Goal: Task Accomplishment & Management: Manage account settings

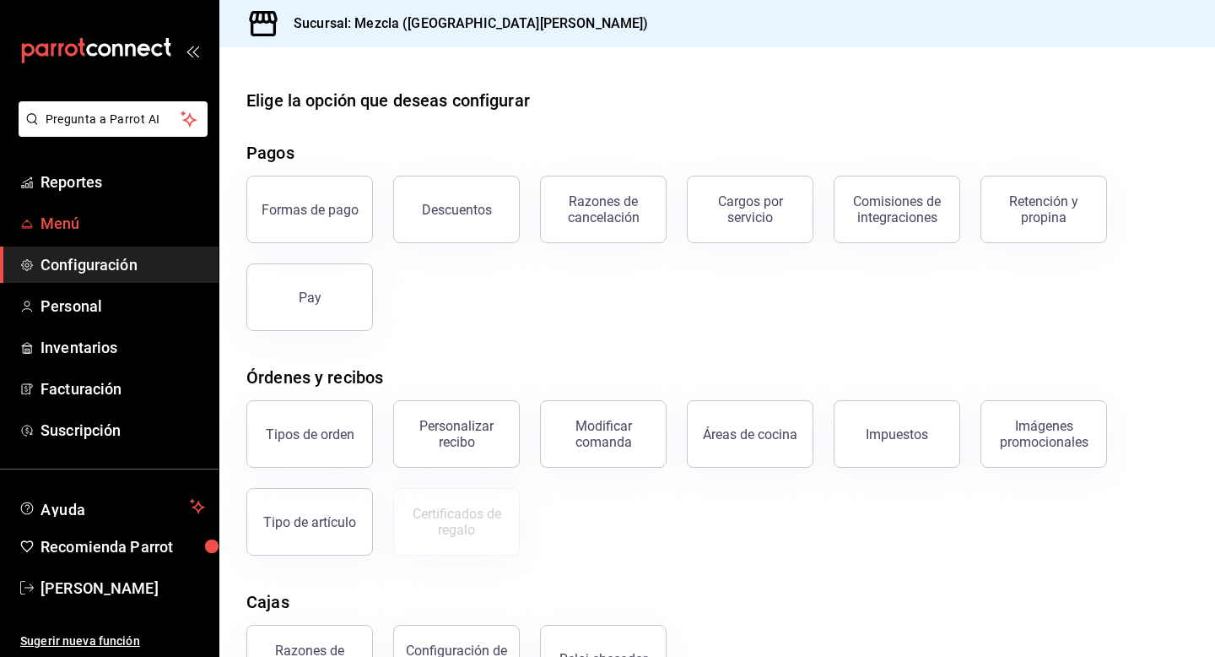
click at [118, 209] on link "Menú" at bounding box center [109, 223] width 219 height 36
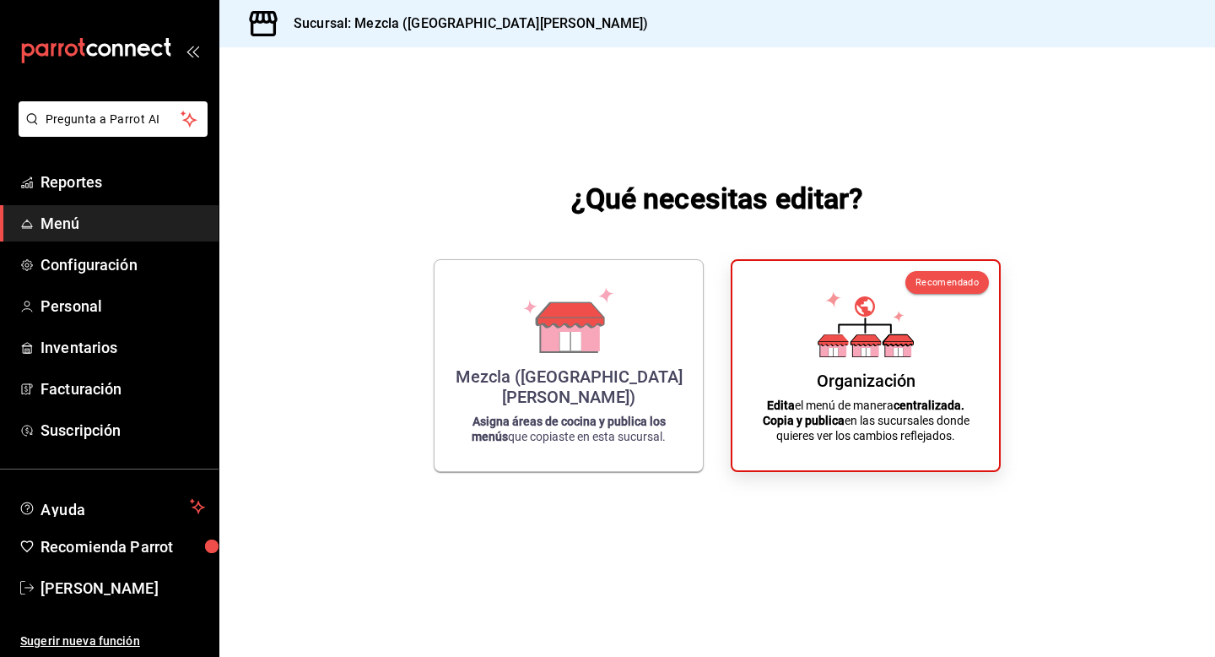
click at [474, 493] on div "¿Qué necesitas editar? Mezcla ([GEOGRAPHIC_DATA][PERSON_NAME]) Asigna áreas de …" at bounding box center [717, 324] width 996 height 555
click at [523, 445] on div "Mezcla ([GEOGRAPHIC_DATA][PERSON_NAME]) Asigna áreas de cocina y publica los me…" at bounding box center [569, 362] width 228 height 184
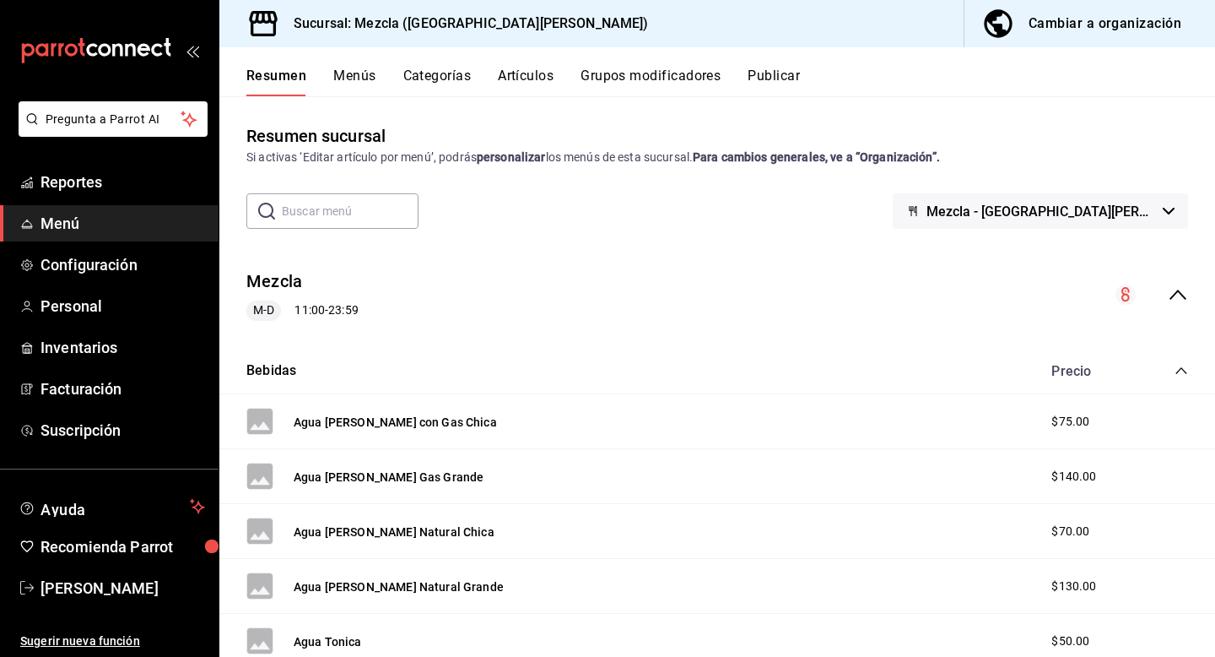
click at [518, 91] on button "Artículos" at bounding box center [526, 82] width 56 height 29
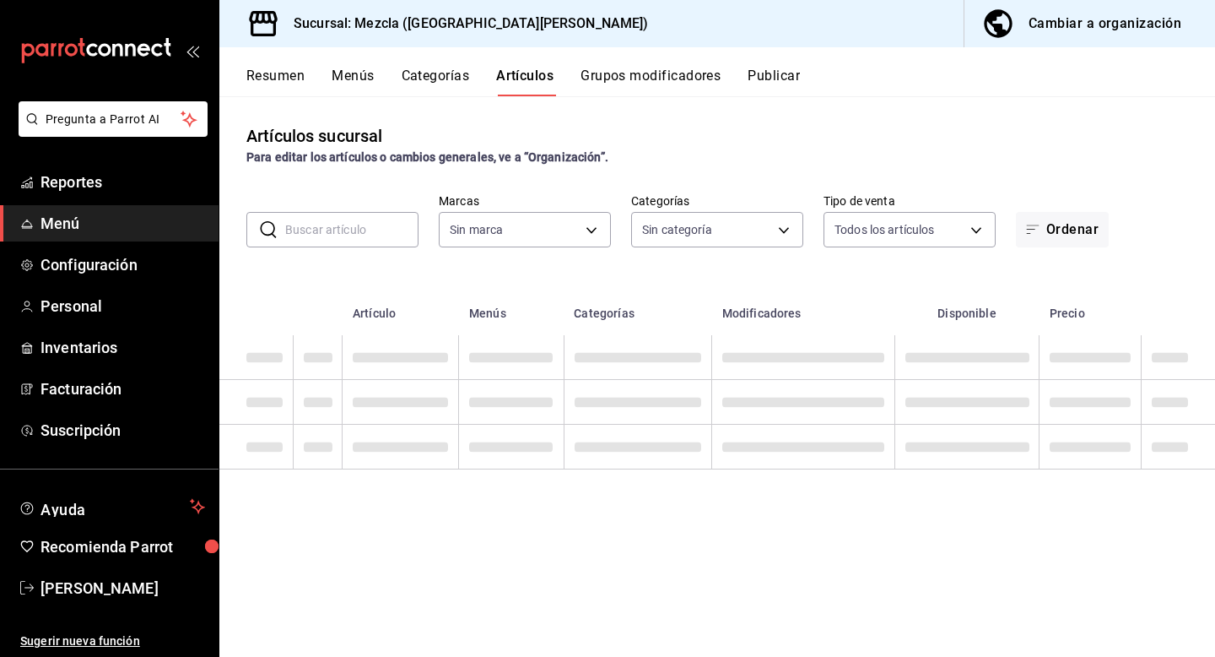
type input "fab4ebb5-c19e-47f6-819d-94a0d1a0aac3"
type input "d2a27ef5-2cf3-4db5-8f33-6cfb984c57dd,620a182b-1ea5-4c9f-a505-45ef3abfb3fc,642cc…"
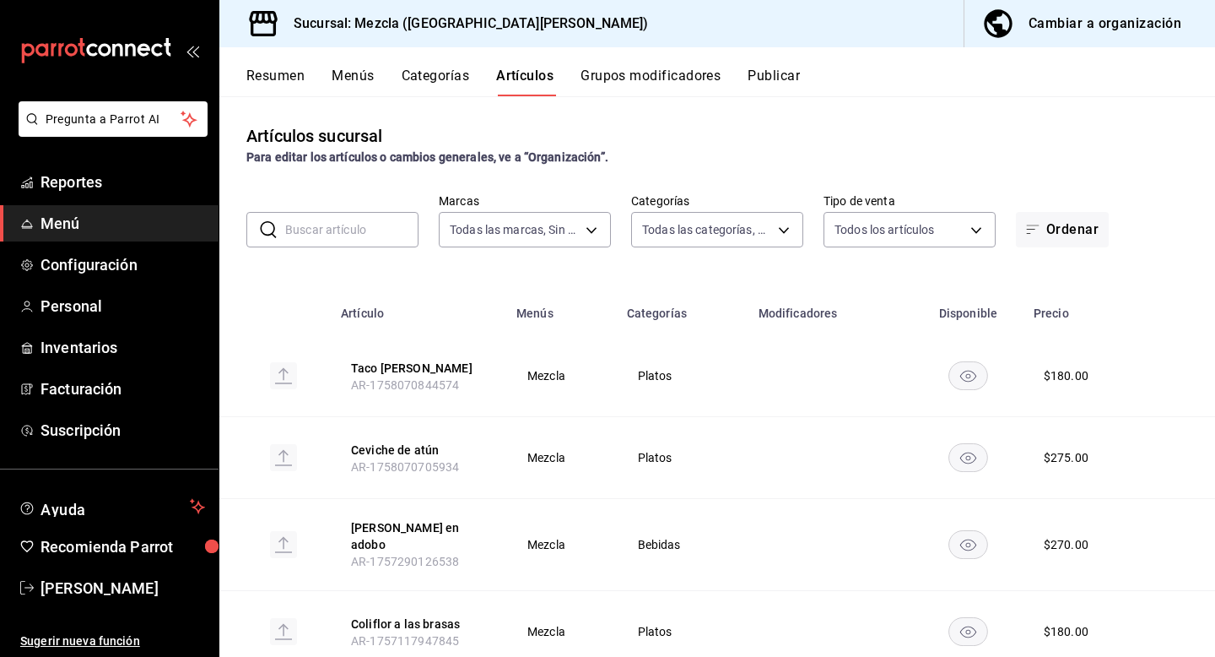
click at [340, 241] on input "text" at bounding box center [351, 230] width 133 height 34
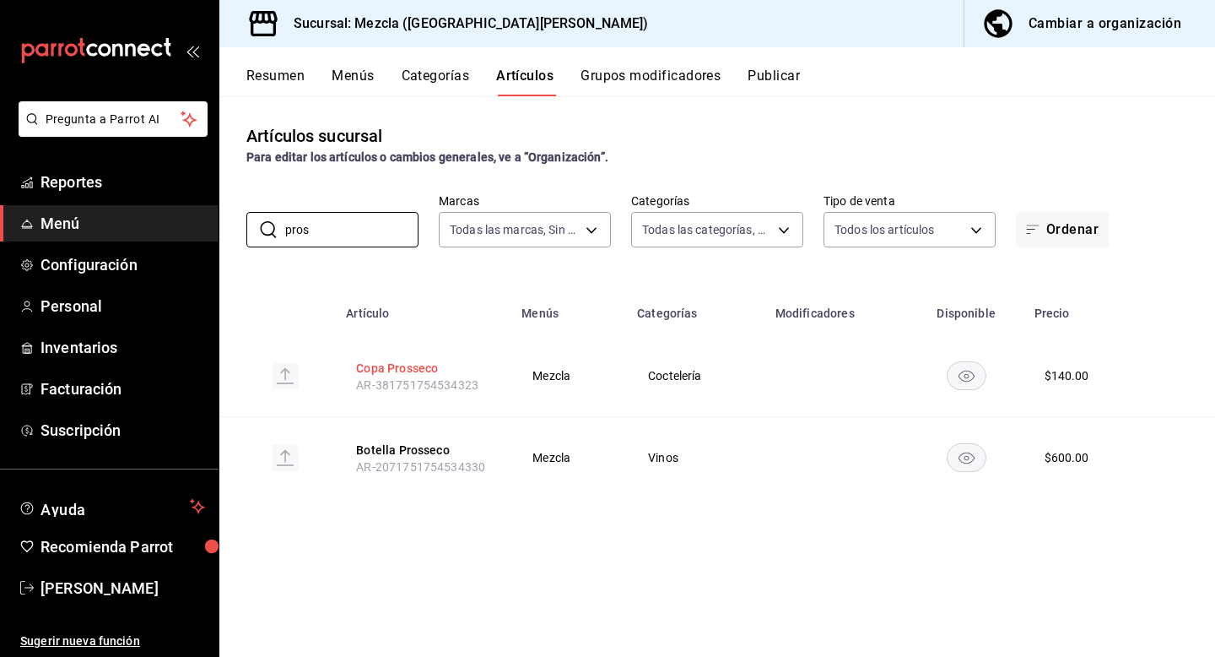
type input "pros"
click at [383, 370] on button "Copa Prosseco" at bounding box center [423, 368] width 135 height 17
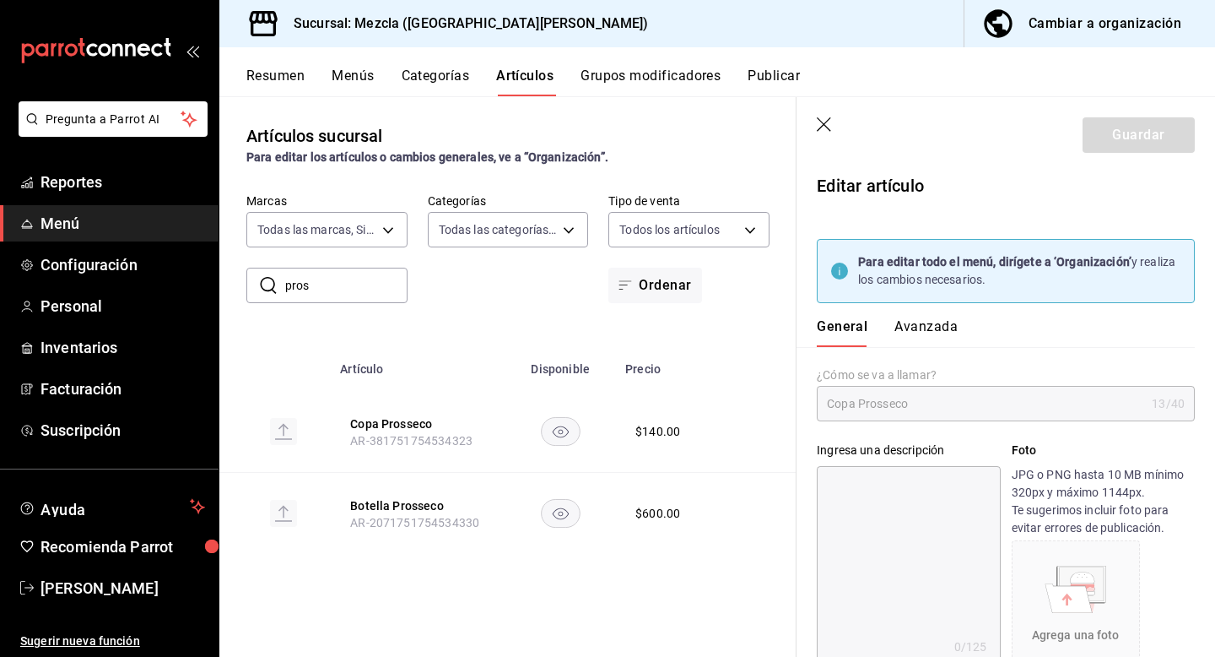
click at [934, 109] on header "Guardar" at bounding box center [1006, 131] width 419 height 69
click at [1068, 39] on button "Cambiar a organización" at bounding box center [1083, 23] width 237 height 47
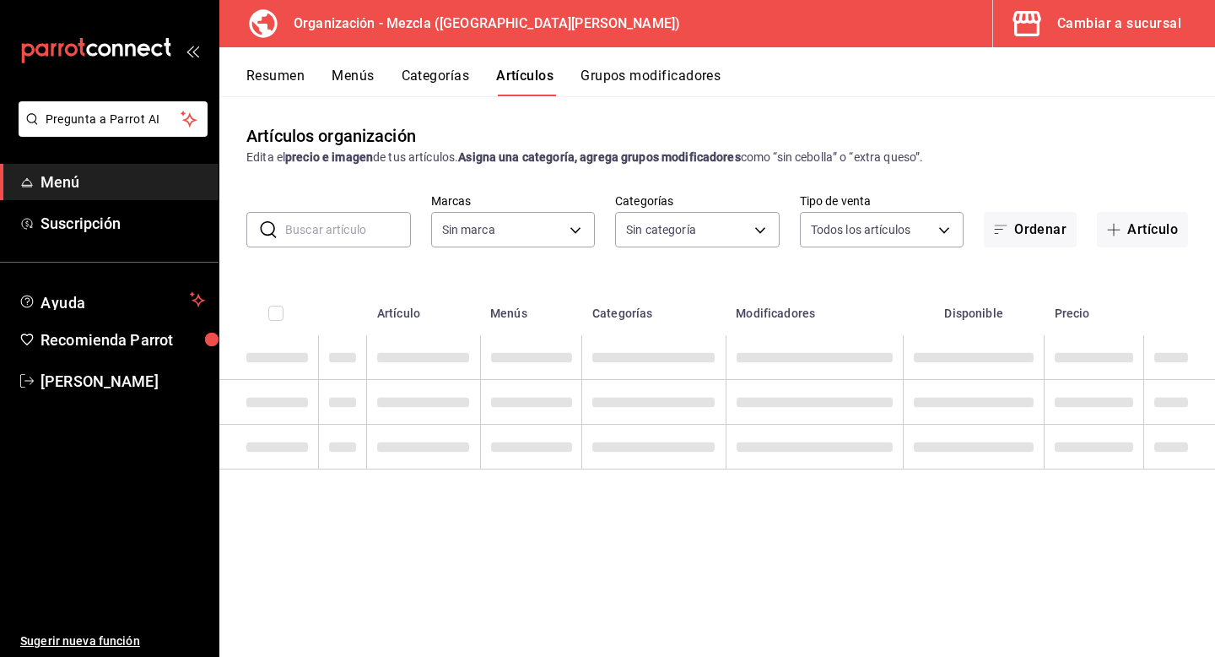
type input "9d13bccb-eec6-40ac-b757-16c91c8dc13a,9238e155-f3e4-4878-b388-10bce27fdd89,8d366…"
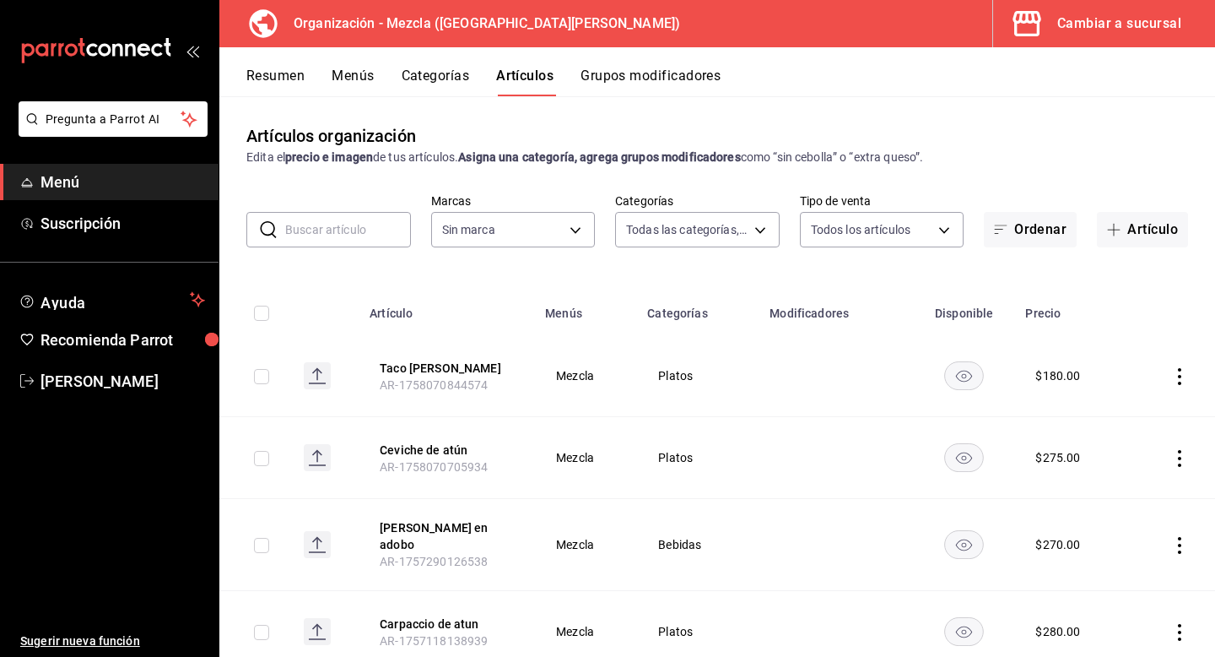
type input "421286d7-7bc6-409b-bf64-48757cdbc444"
click at [336, 241] on input "text" at bounding box center [348, 230] width 126 height 34
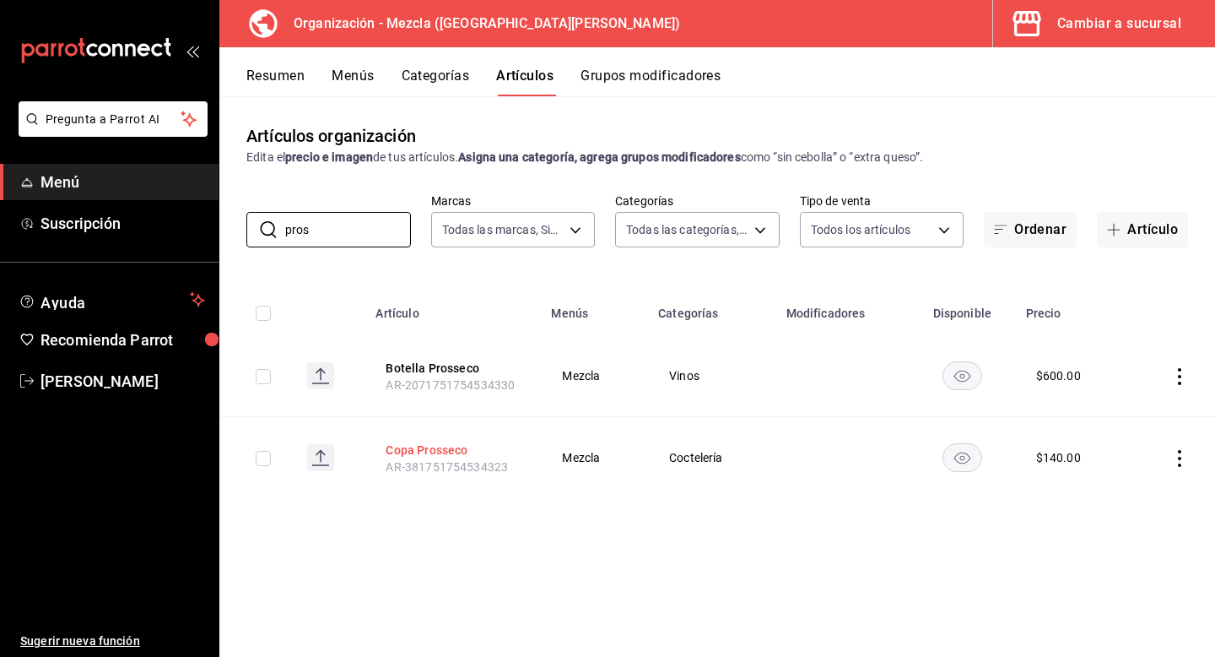
type input "pros"
click at [445, 448] on button "Copa Prosseco" at bounding box center [453, 449] width 135 height 17
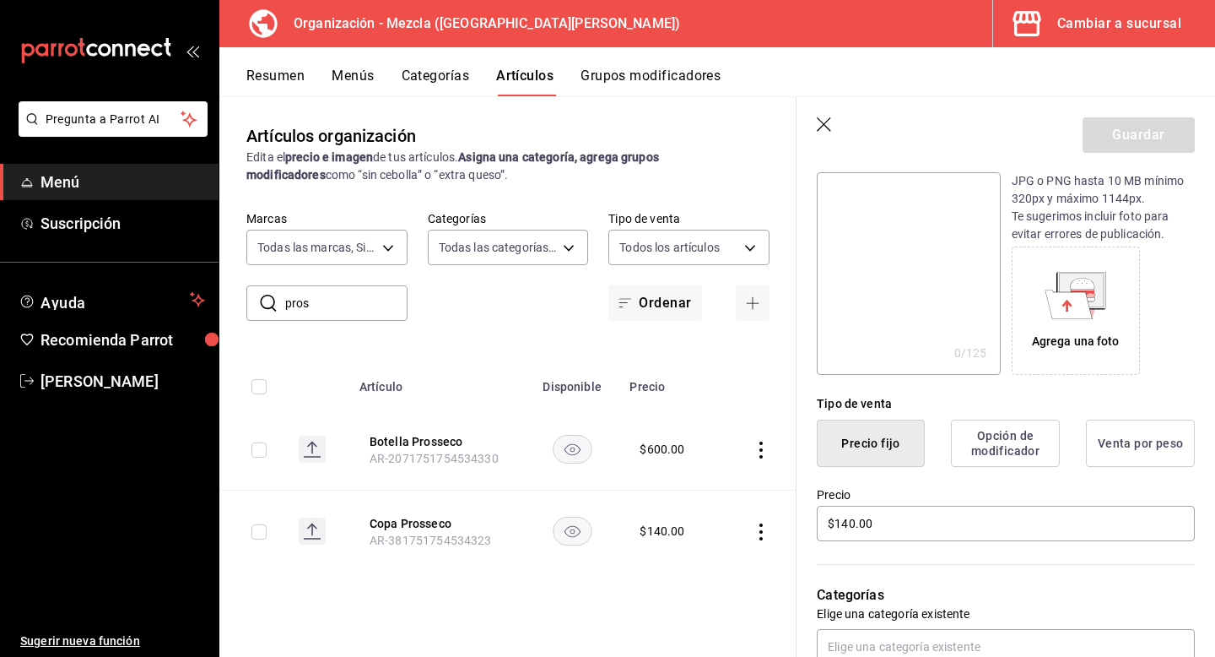
scroll to position [187, 0]
click at [851, 514] on input "$140.00" at bounding box center [1006, 524] width 378 height 35
click at [845, 519] on input "$140.00" at bounding box center [1006, 524] width 378 height 35
type input "$160.00"
click at [1145, 153] on header "Guardar" at bounding box center [1006, 131] width 419 height 69
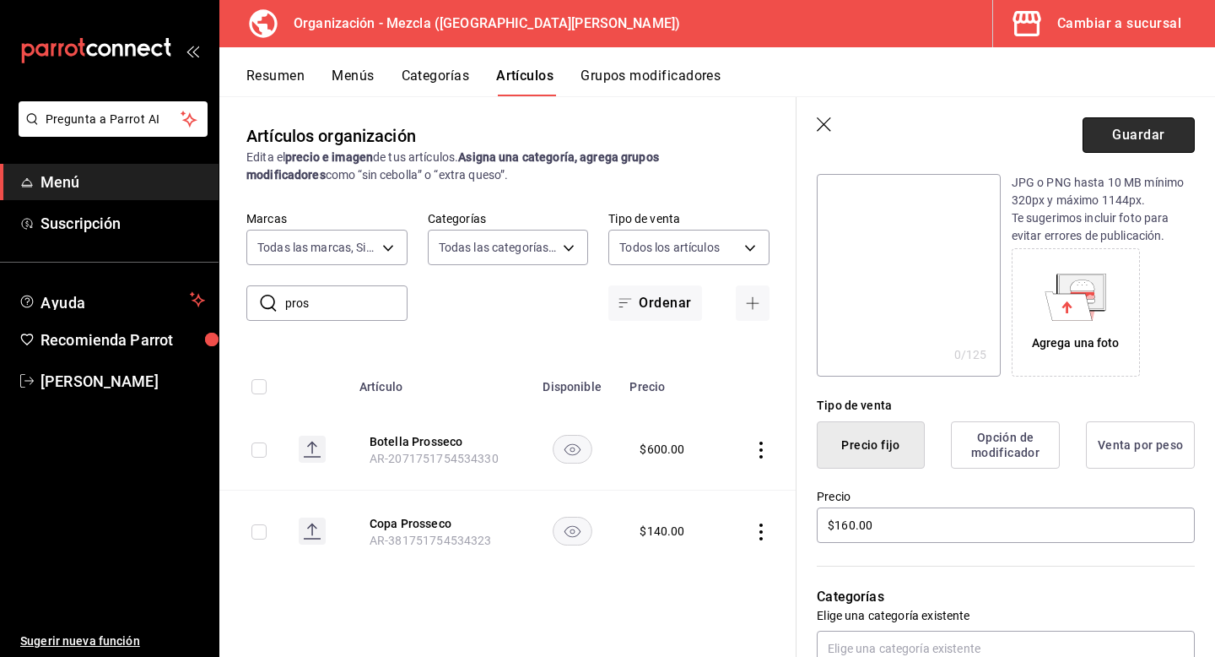
click at [1145, 151] on button "Guardar" at bounding box center [1139, 134] width 112 height 35
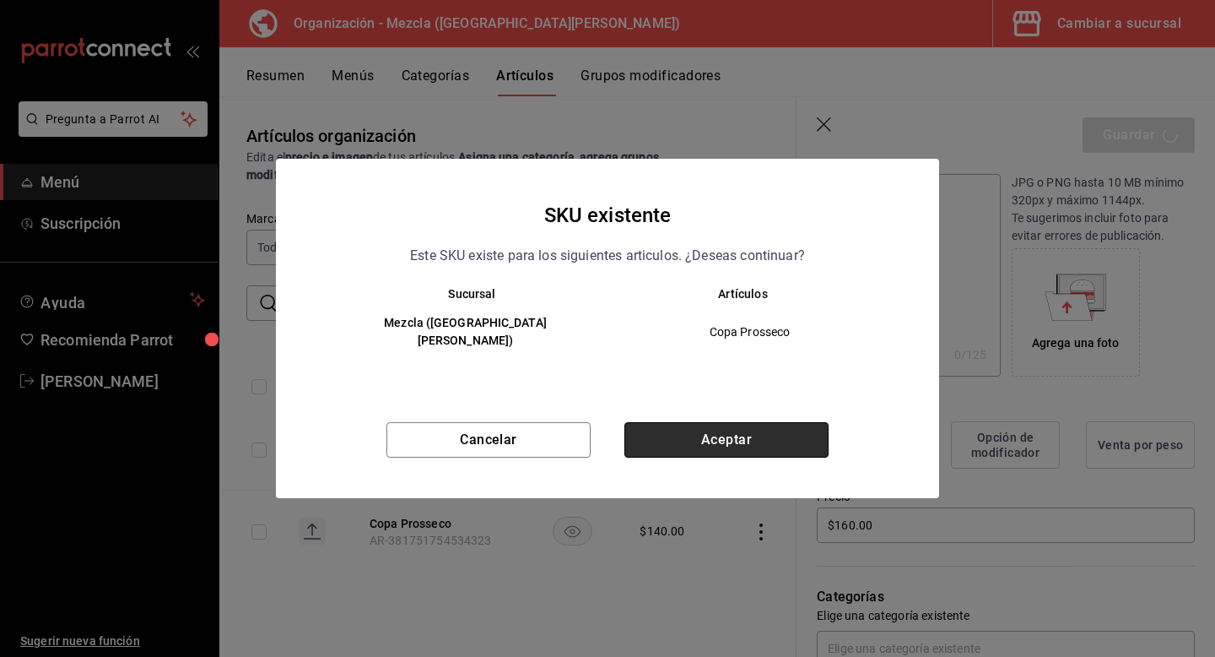
click at [686, 447] on button "Aceptar" at bounding box center [727, 439] width 204 height 35
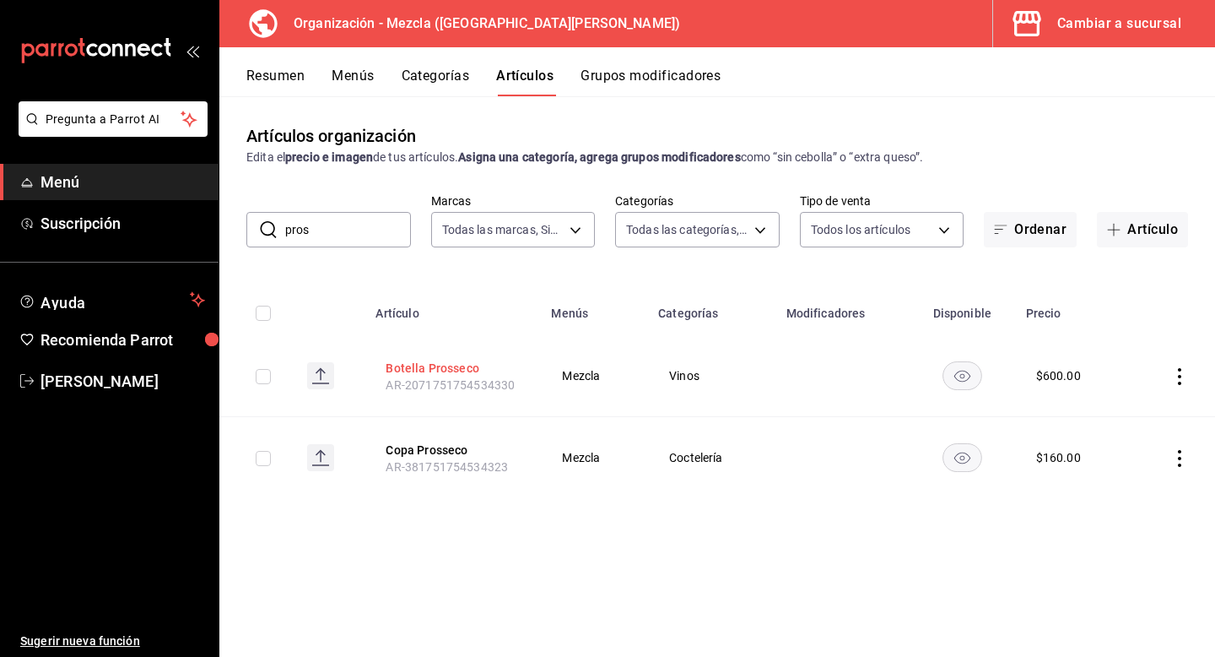
click at [430, 364] on button "Botella Prosseco" at bounding box center [453, 368] width 135 height 17
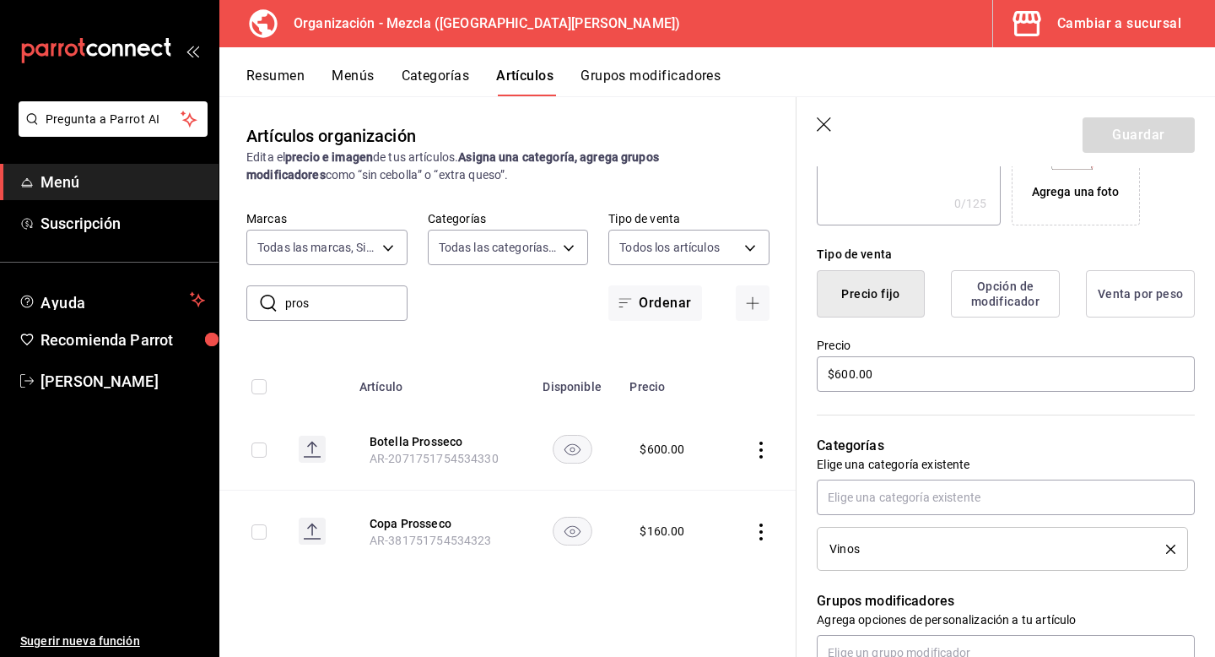
scroll to position [341, 0]
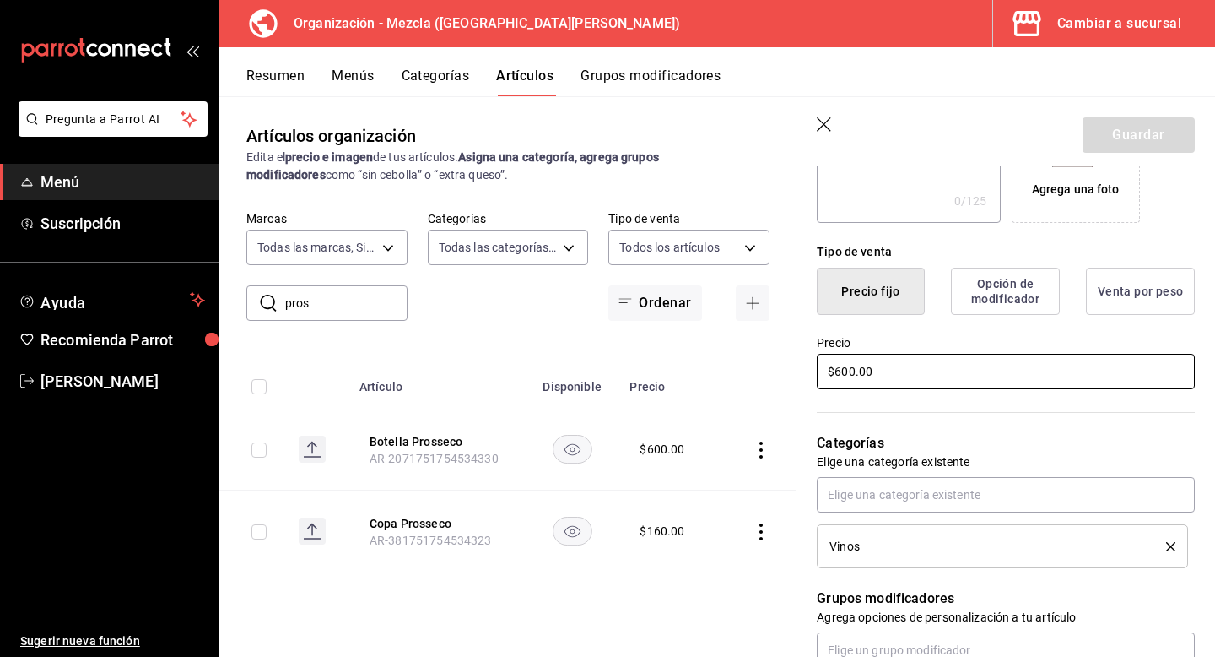
click at [851, 371] on input "$600.00" at bounding box center [1006, 371] width 378 height 35
type input "$6.00"
type input "$950.00"
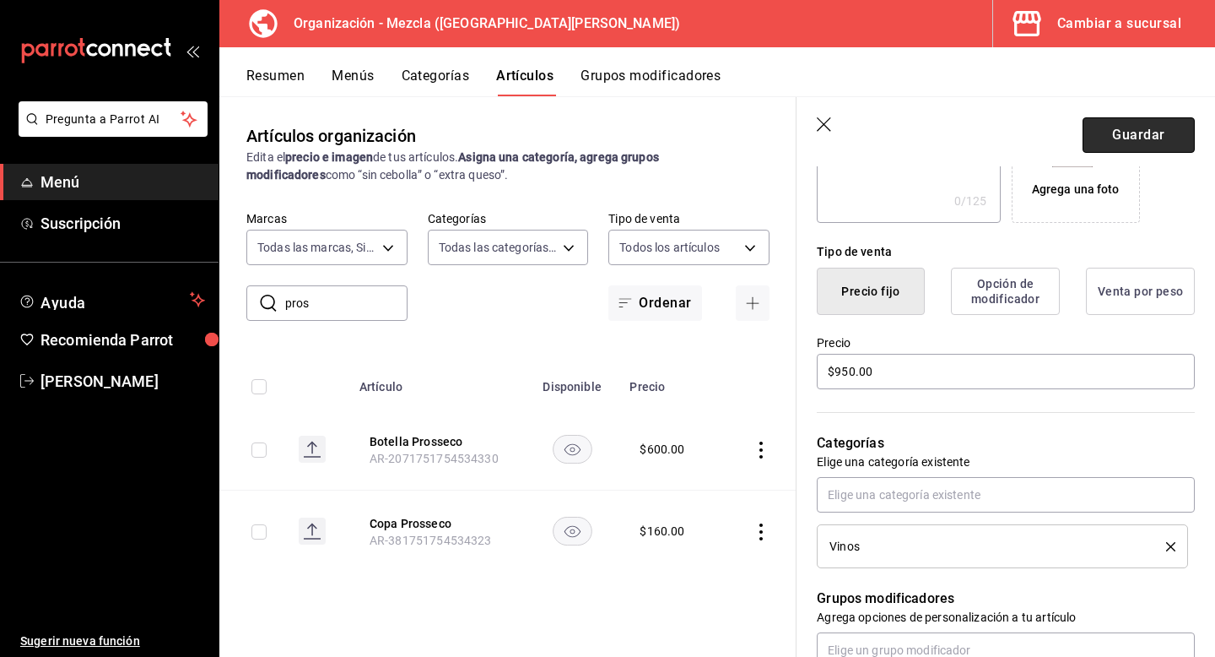
click at [1111, 133] on button "Guardar" at bounding box center [1139, 134] width 112 height 35
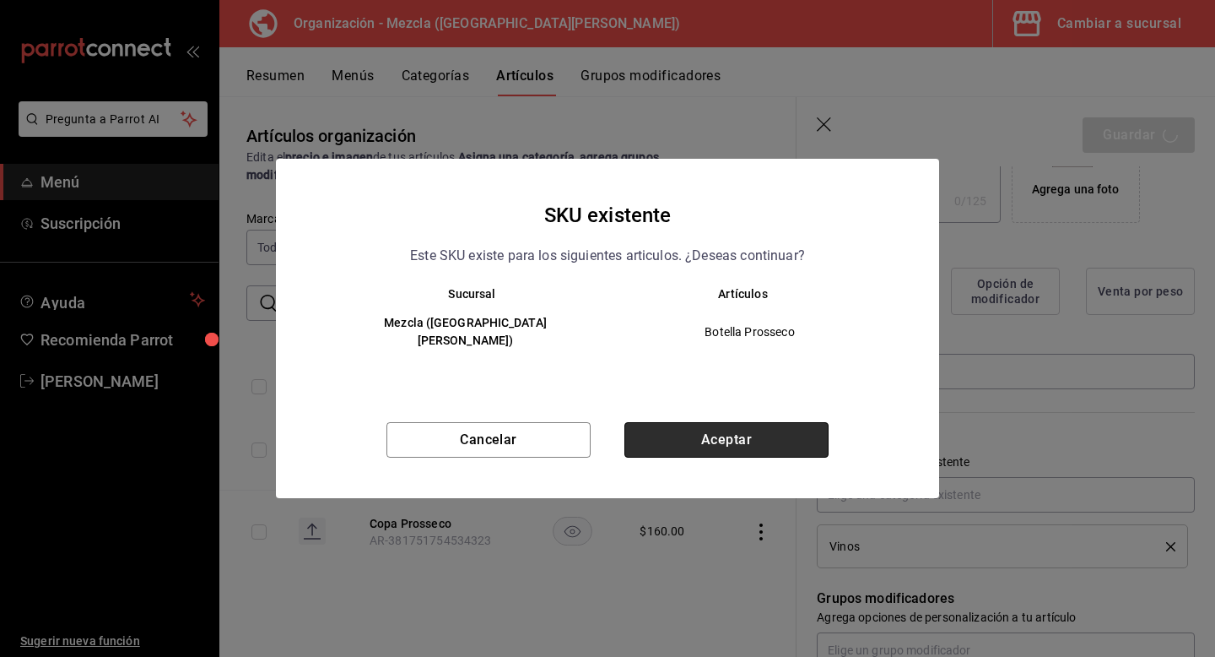
click at [720, 430] on button "Aceptar" at bounding box center [727, 439] width 204 height 35
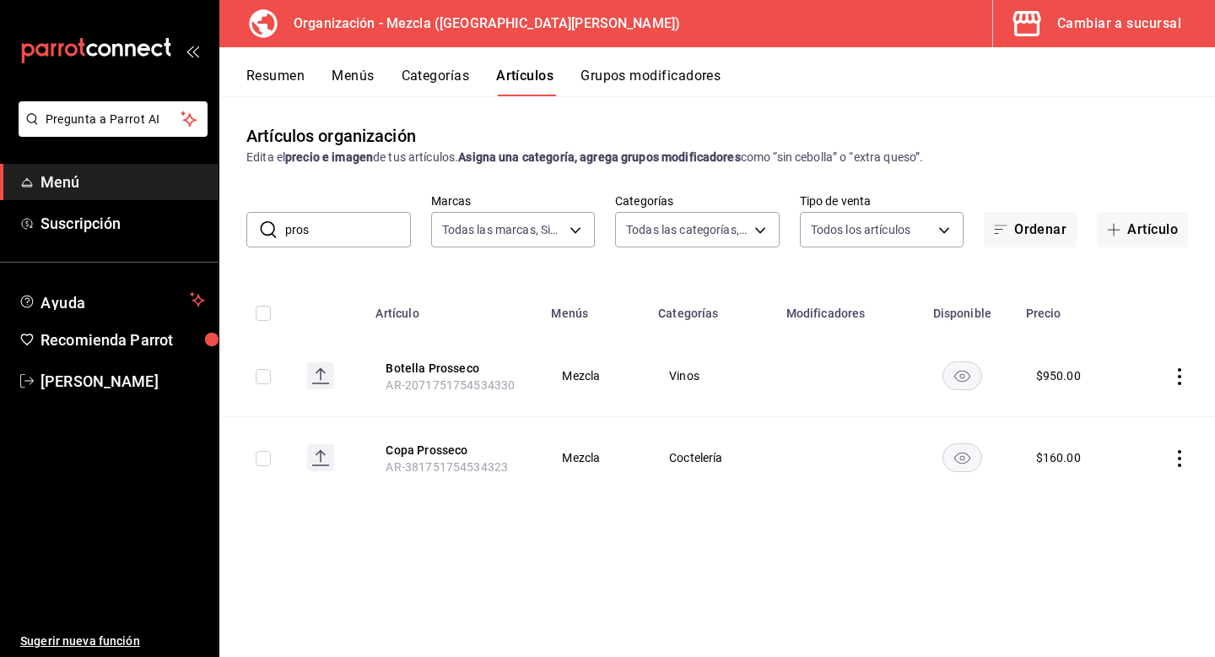
click at [340, 224] on input "pros" at bounding box center [348, 230] width 126 height 34
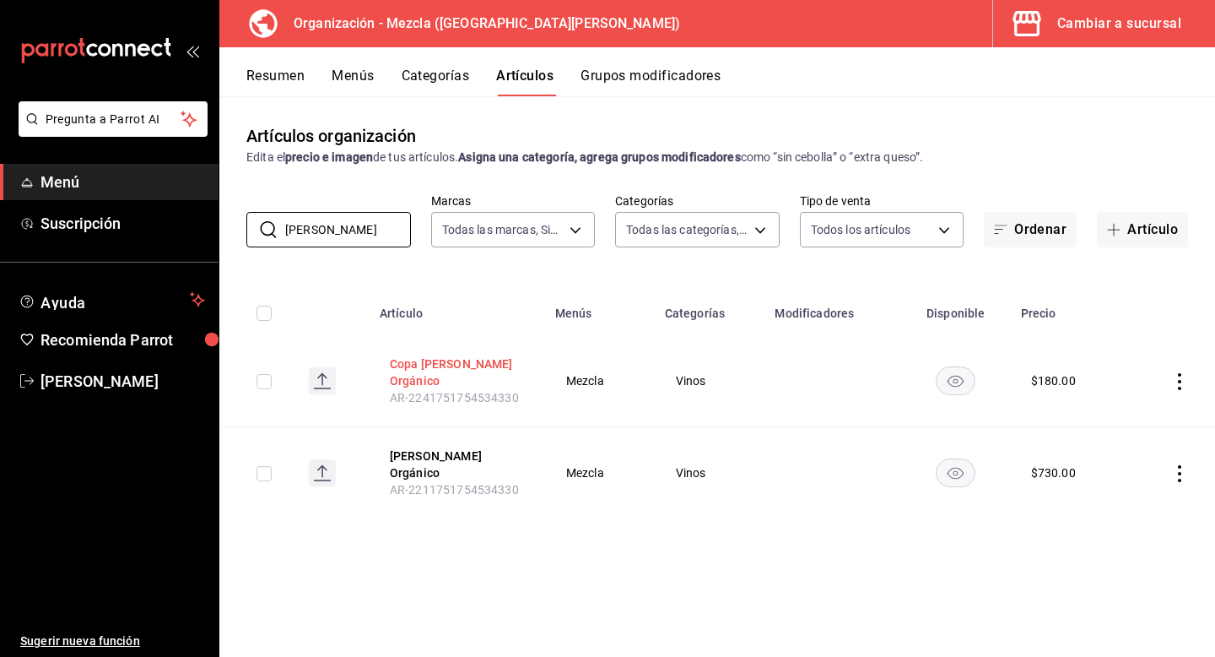
type input "[PERSON_NAME]"
click at [286, 89] on button "Resumen" at bounding box center [275, 82] width 58 height 29
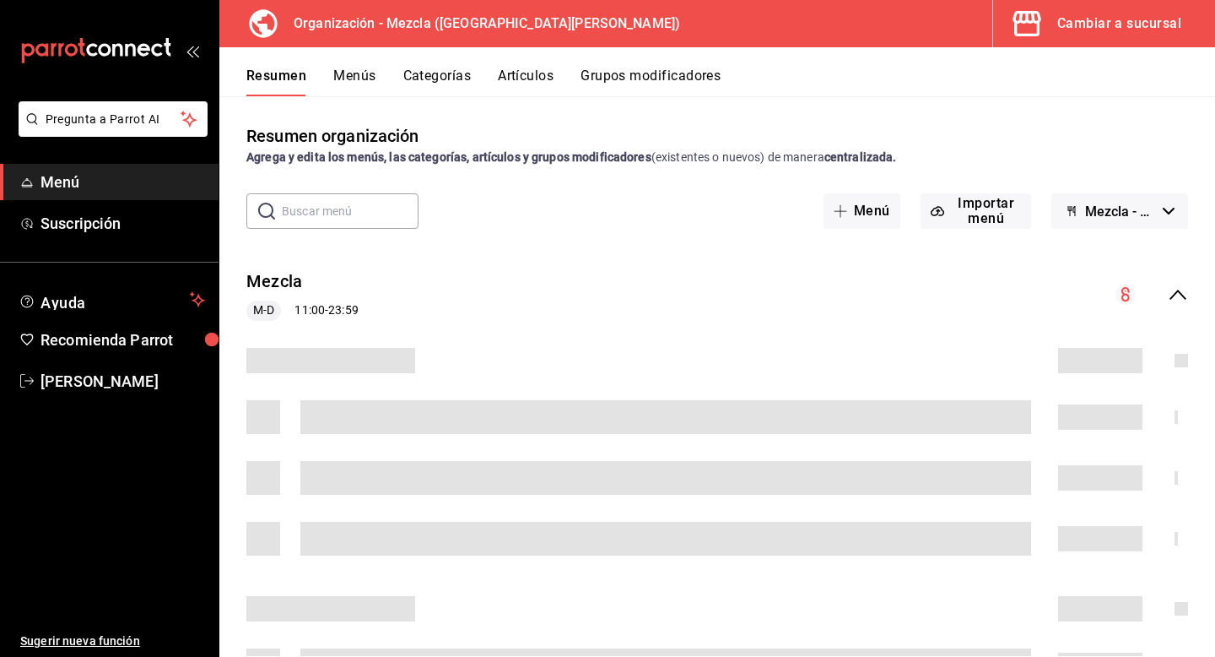
click at [541, 73] on button "Artículos" at bounding box center [526, 82] width 56 height 29
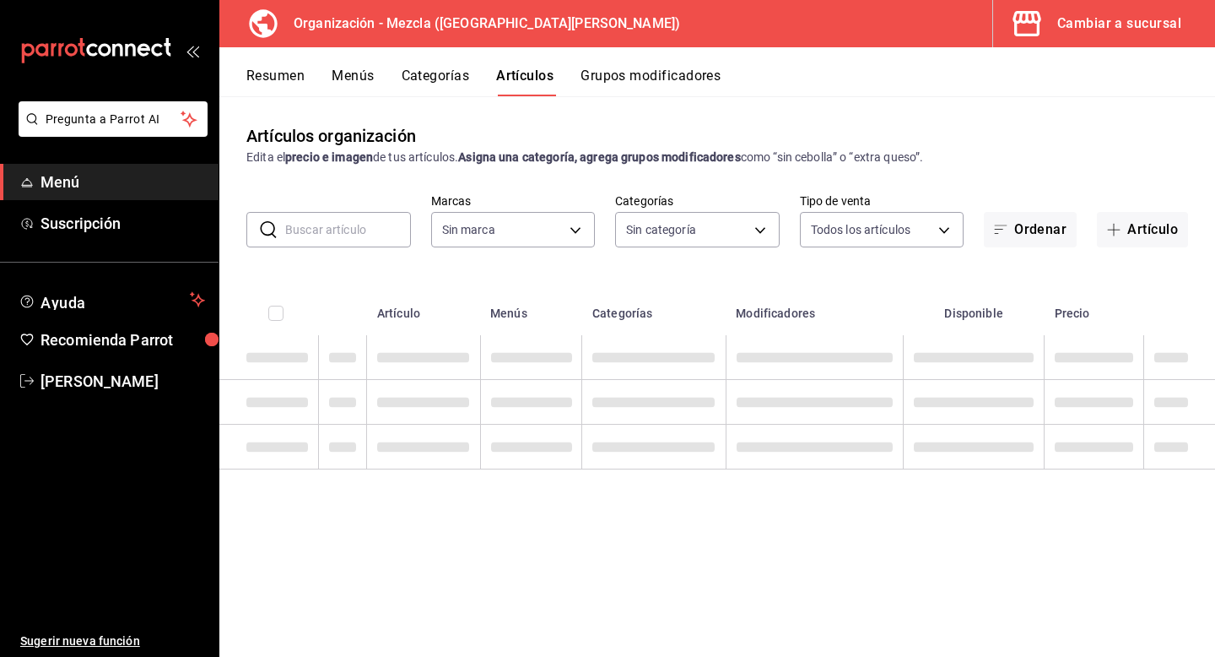
type input "421286d7-7bc6-409b-bf64-48757cdbc444"
type input "9d13bccb-eec6-40ac-b757-16c91c8dc13a,9238e155-f3e4-4878-b388-10bce27fdd89,8d366…"
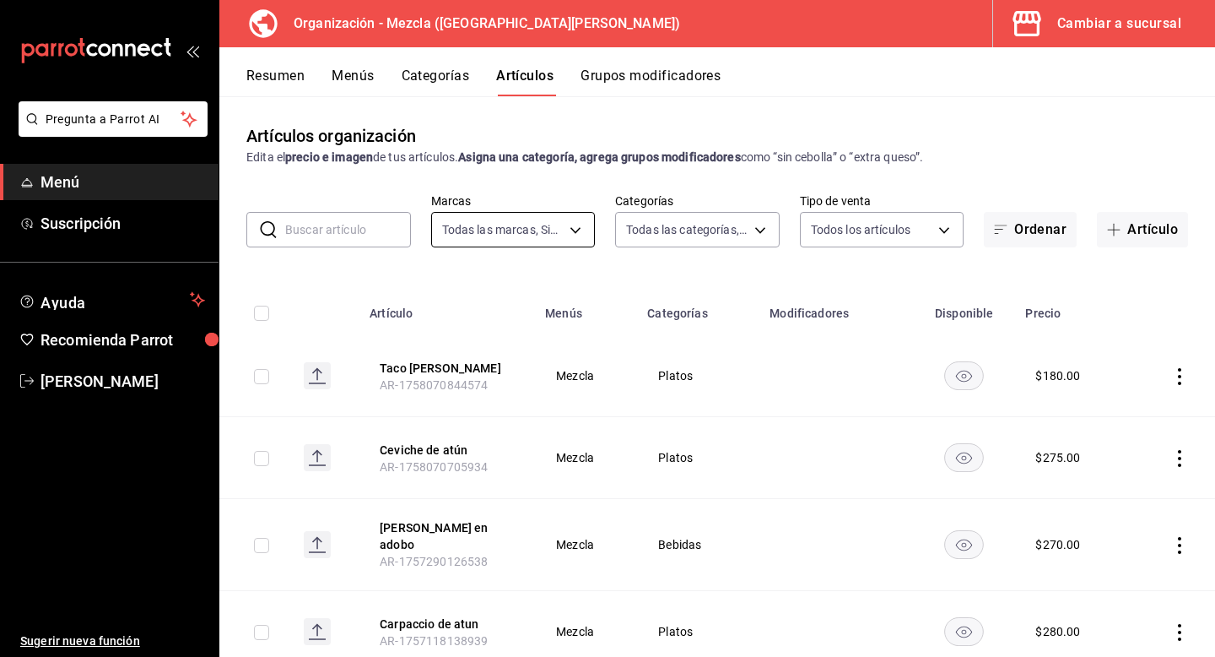
click at [513, 236] on body "Pregunta a Parrot AI Menú Suscripción Ayuda Recomienda Parrot [PERSON_NAME] Sug…" at bounding box center [607, 328] width 1215 height 657
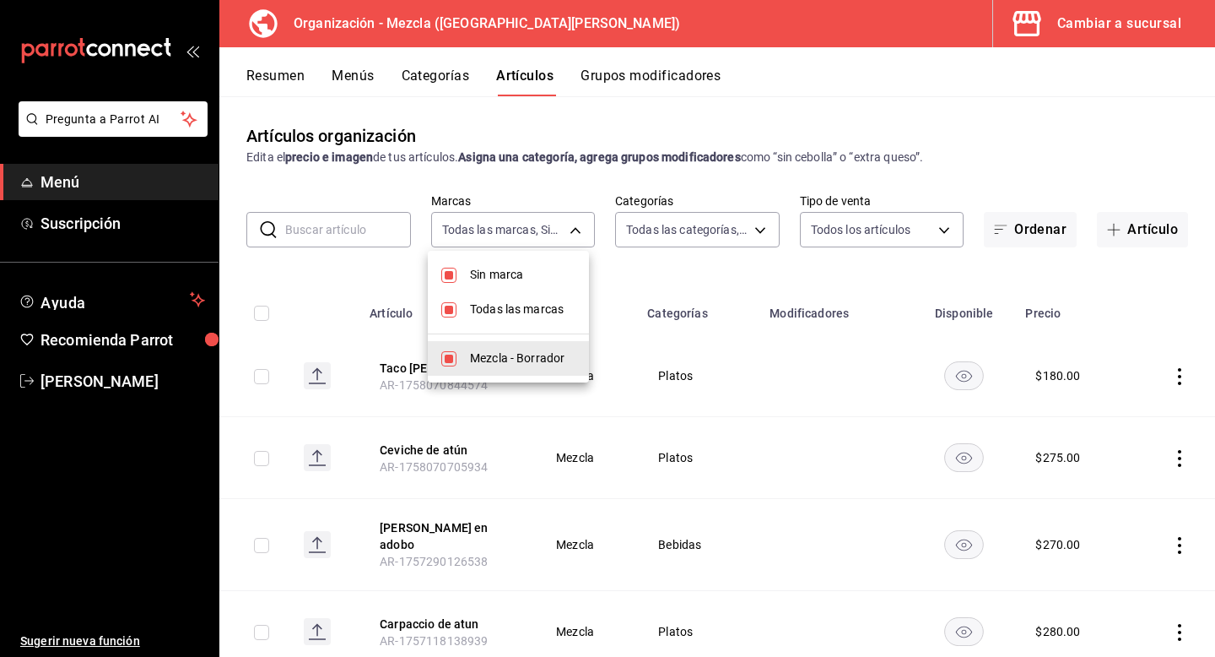
click at [649, 250] on div at bounding box center [607, 328] width 1215 height 657
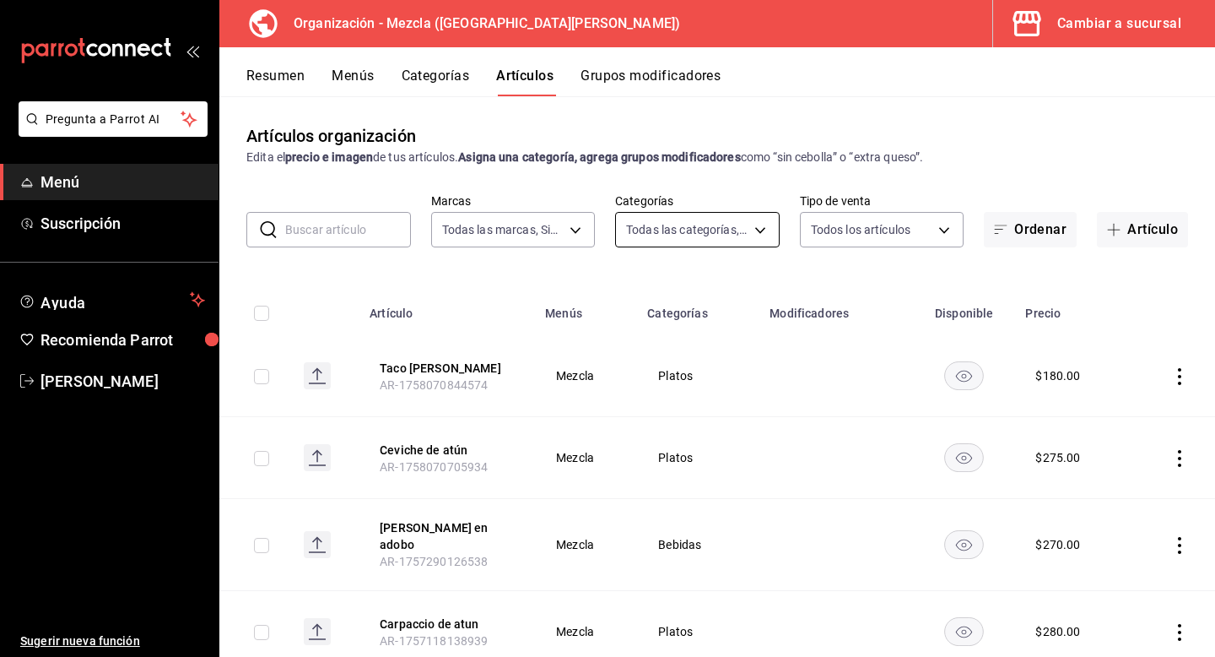
click at [696, 227] on body "Pregunta a Parrot AI Menú Suscripción Ayuda Recomienda Parrot [PERSON_NAME] Sug…" at bounding box center [607, 328] width 1215 height 657
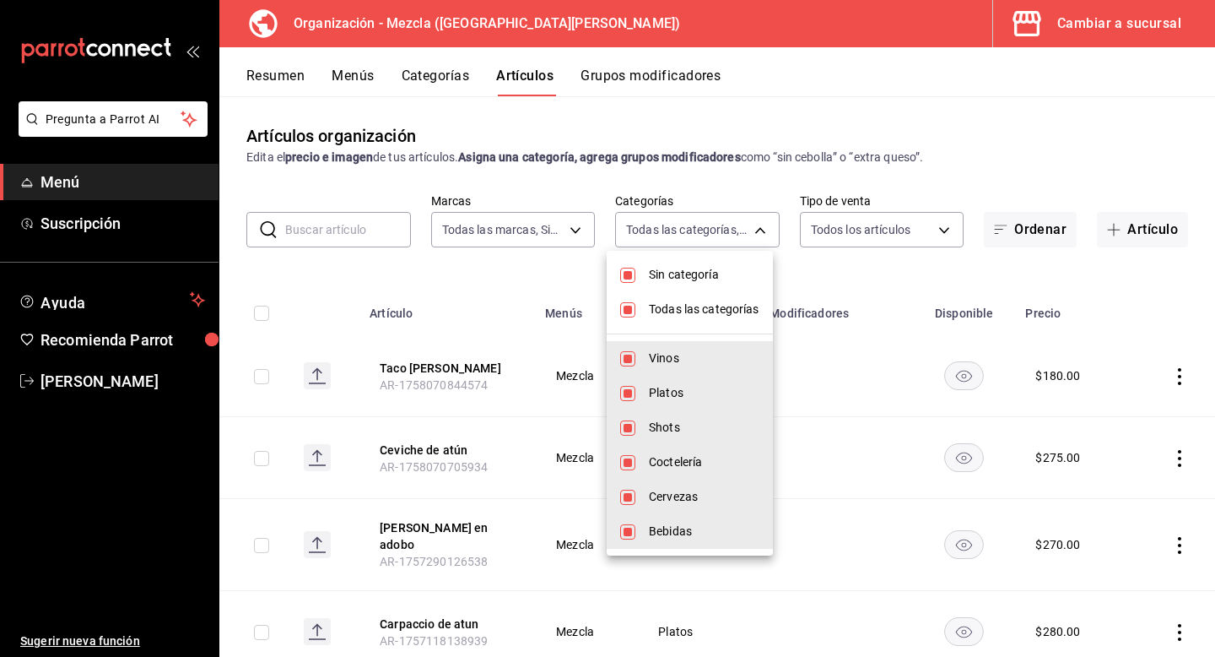
click at [647, 261] on li "Sin categoría" at bounding box center [690, 274] width 166 height 35
checkbox input "false"
click at [639, 304] on li "Todas las categorías" at bounding box center [690, 309] width 166 height 35
checkbox input "false"
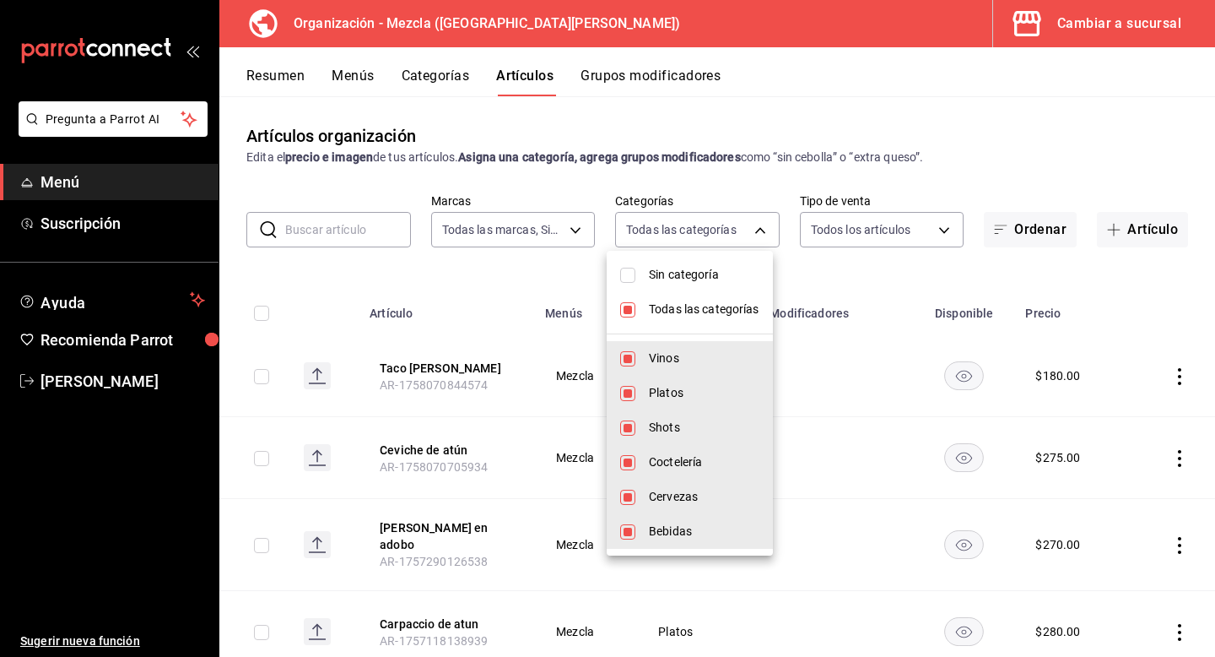
checkbox input "false"
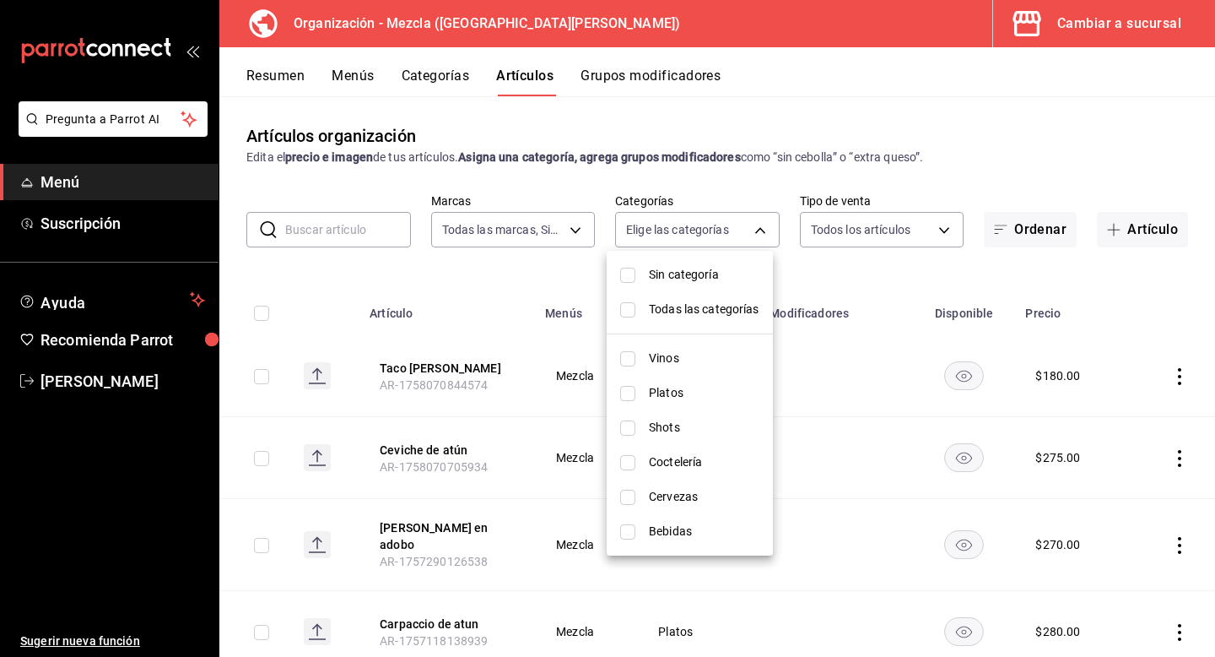
click at [633, 364] on input "checkbox" at bounding box center [627, 358] width 15 height 15
checkbox input "true"
type input "9d13bccb-eec6-40ac-b757-16c91c8dc13a"
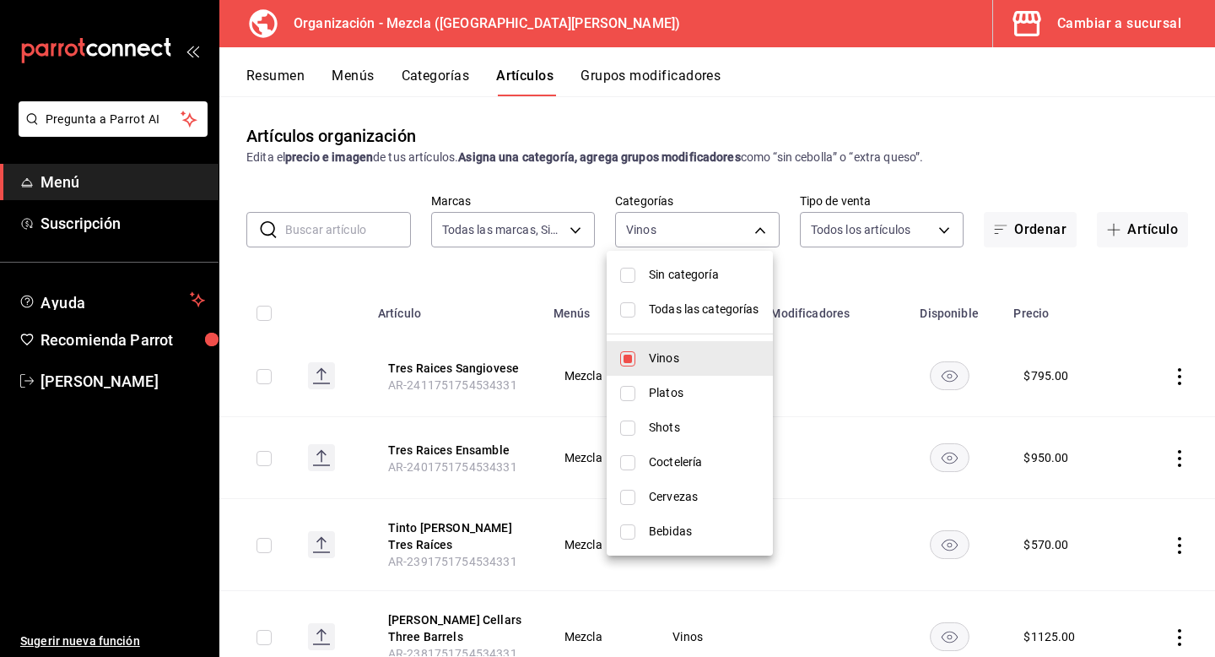
click at [1056, 143] on div at bounding box center [607, 328] width 1215 height 657
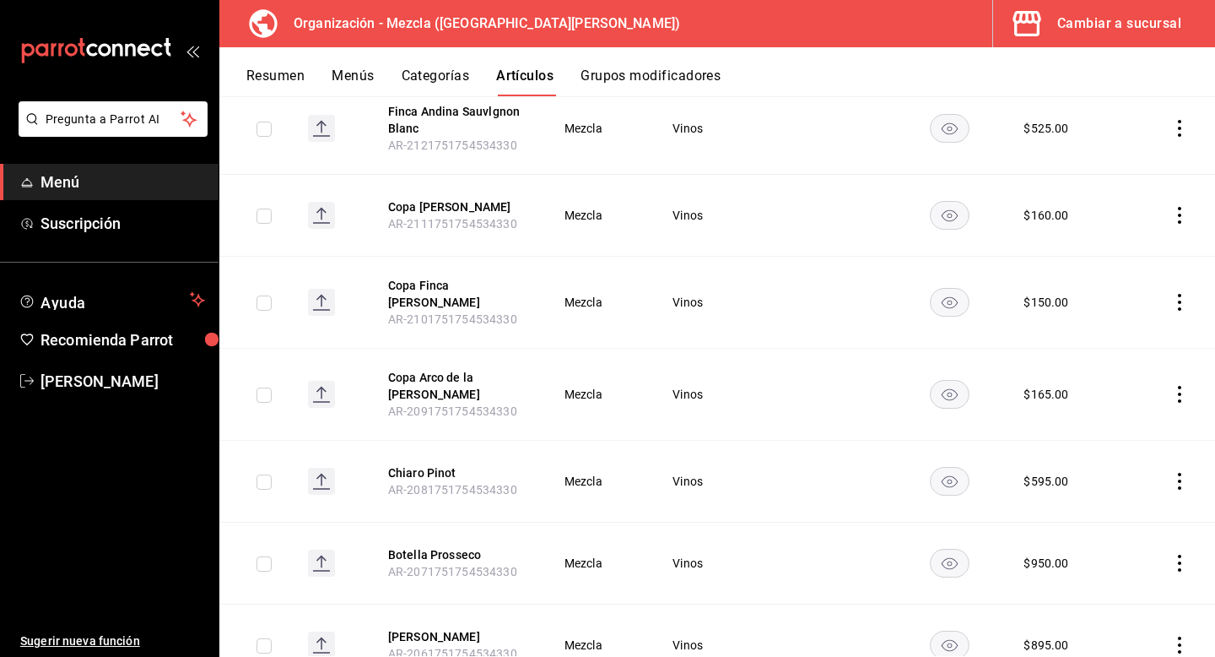
scroll to position [2771, 0]
